Goal: Task Accomplishment & Management: Manage account settings

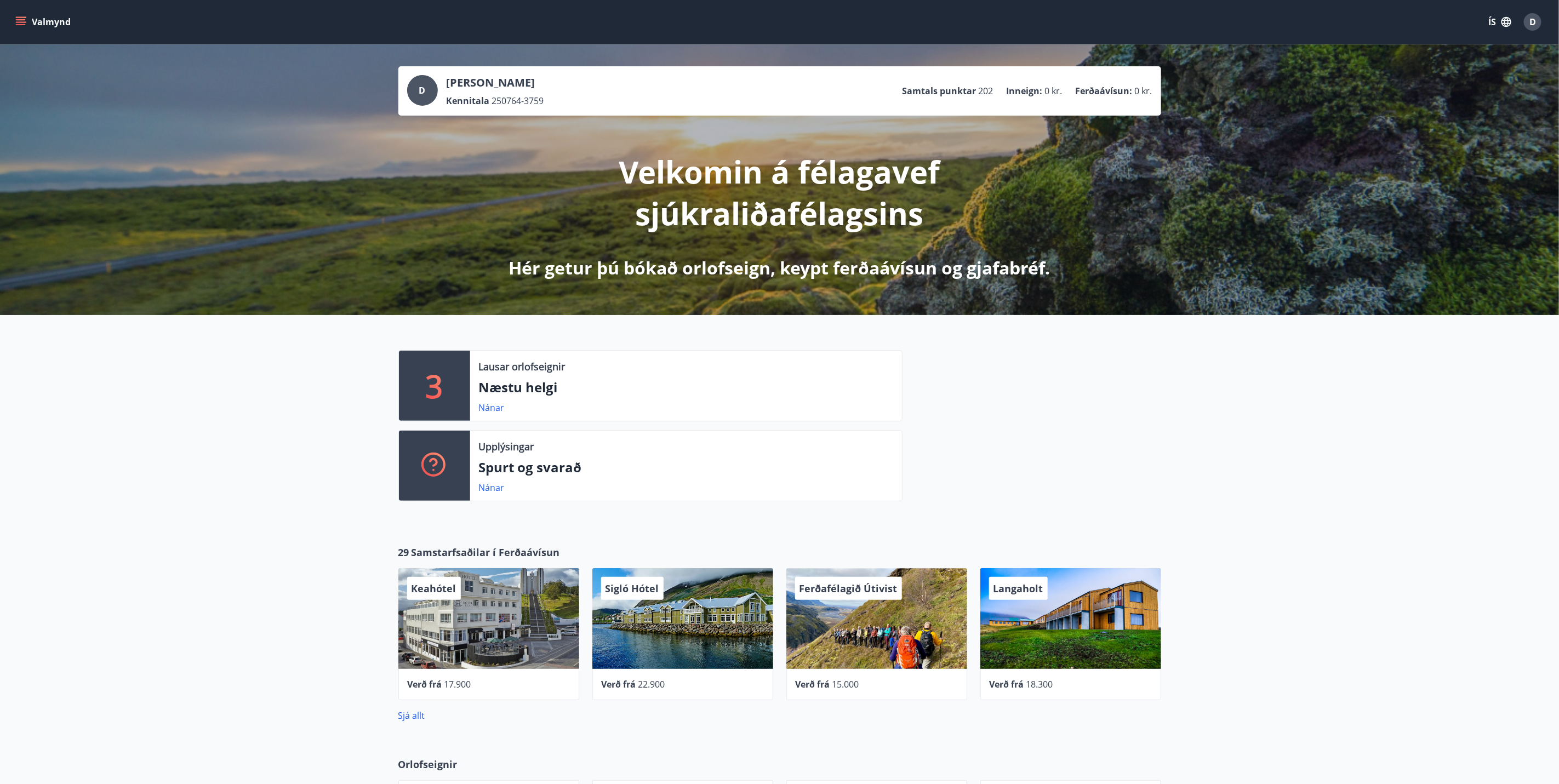
click at [1531, 20] on span "D" at bounding box center [1532, 22] width 6 height 12
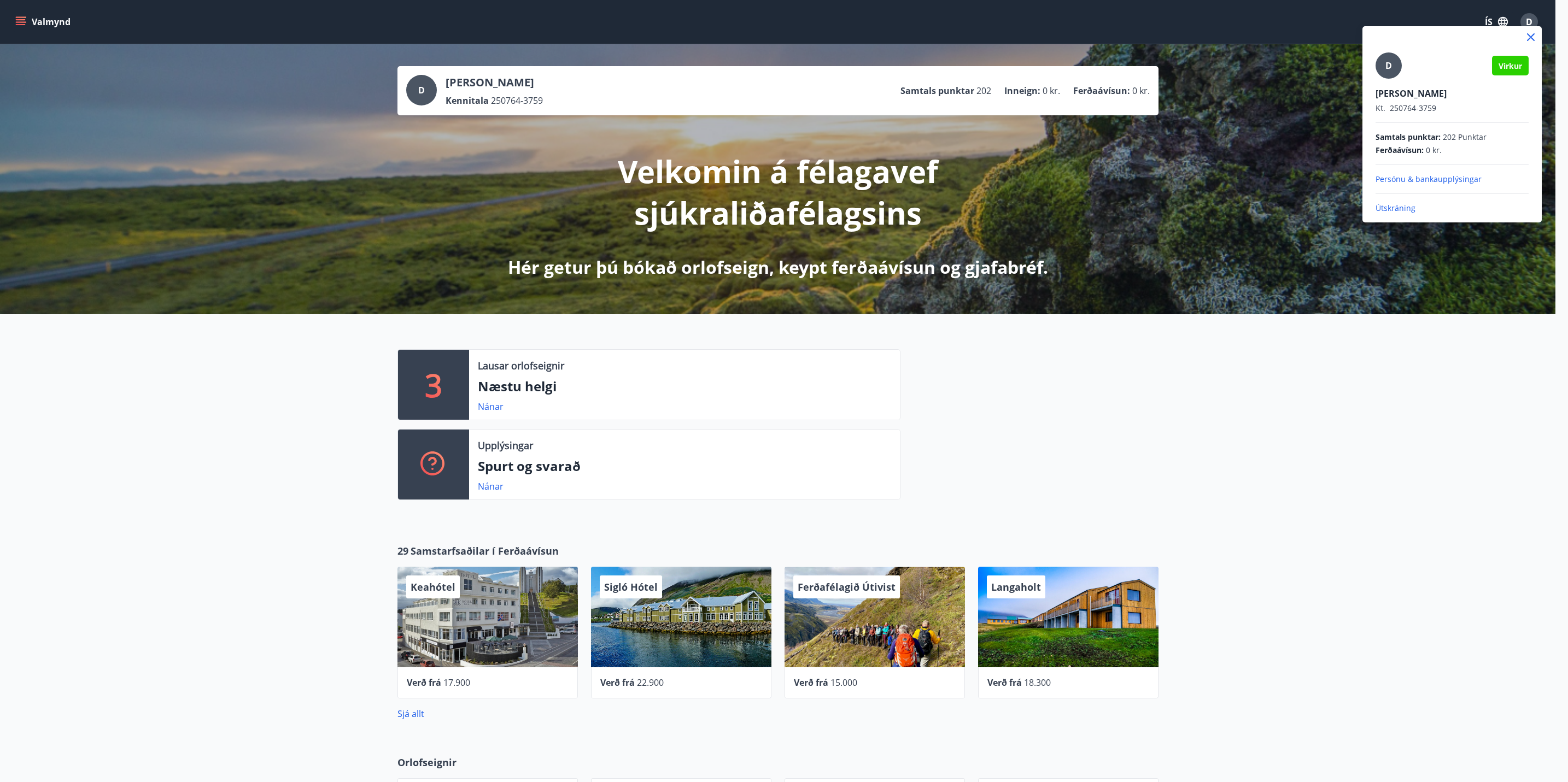
click at [1393, 207] on p "Útskráning" at bounding box center [1452, 208] width 153 height 11
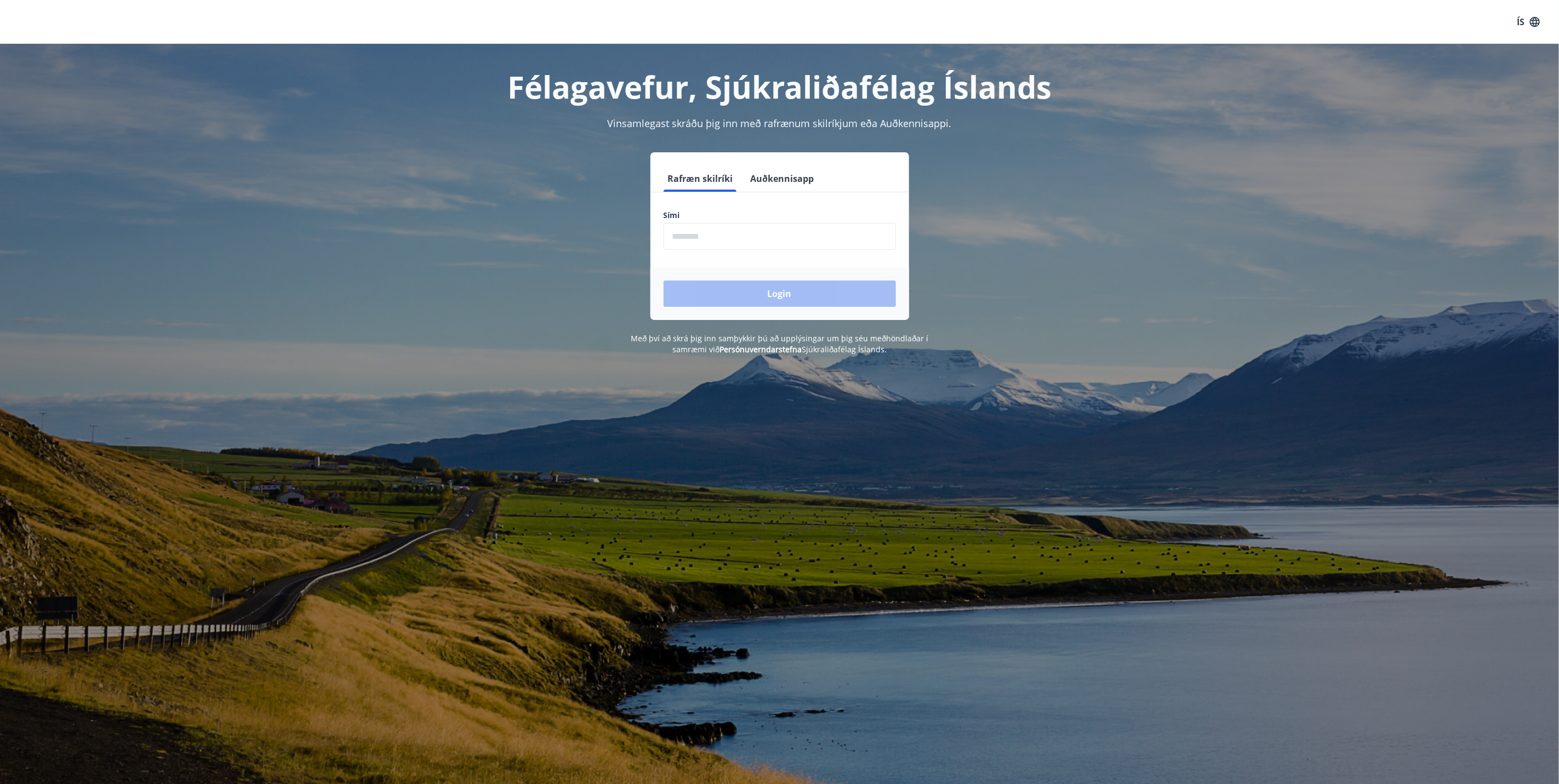
click at [686, 219] on label "Sími" at bounding box center [779, 215] width 232 height 11
click at [688, 227] on input "phone" at bounding box center [779, 236] width 232 height 27
type input "********"
click at [759, 290] on button "Login" at bounding box center [779, 294] width 232 height 27
